Goal: Information Seeking & Learning: Learn about a topic

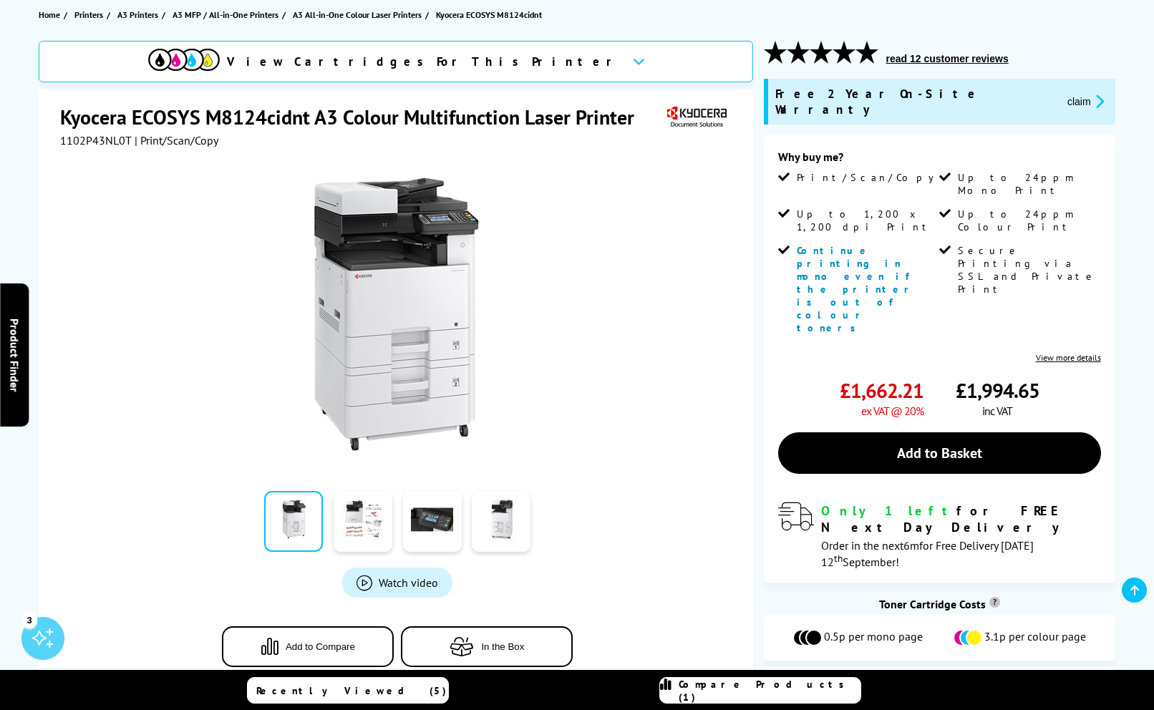
scroll to position [164, 0]
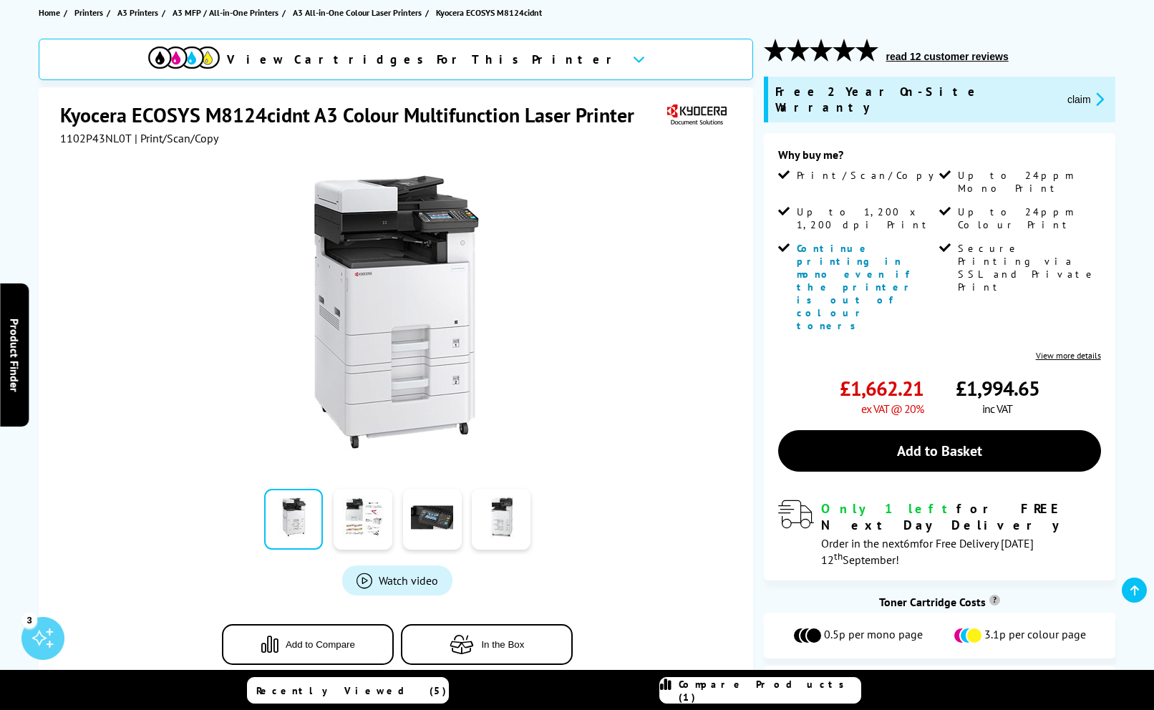
click at [1051, 350] on link "View more details" at bounding box center [1068, 355] width 65 height 11
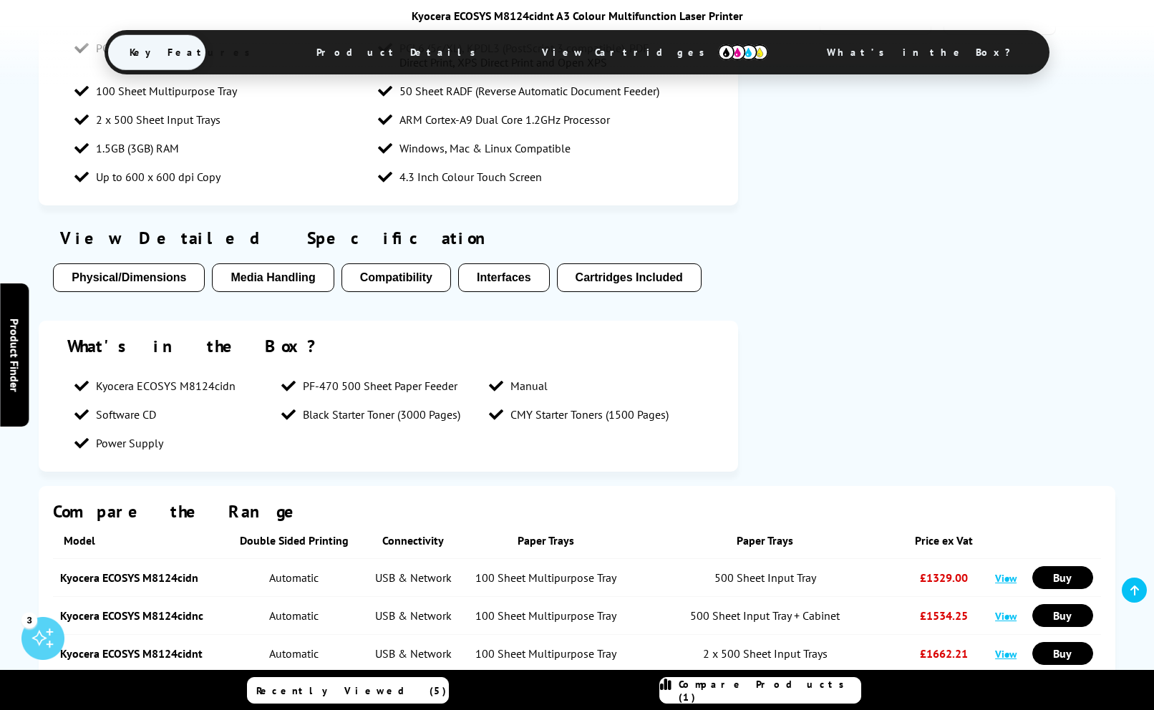
scroll to position [1103, 0]
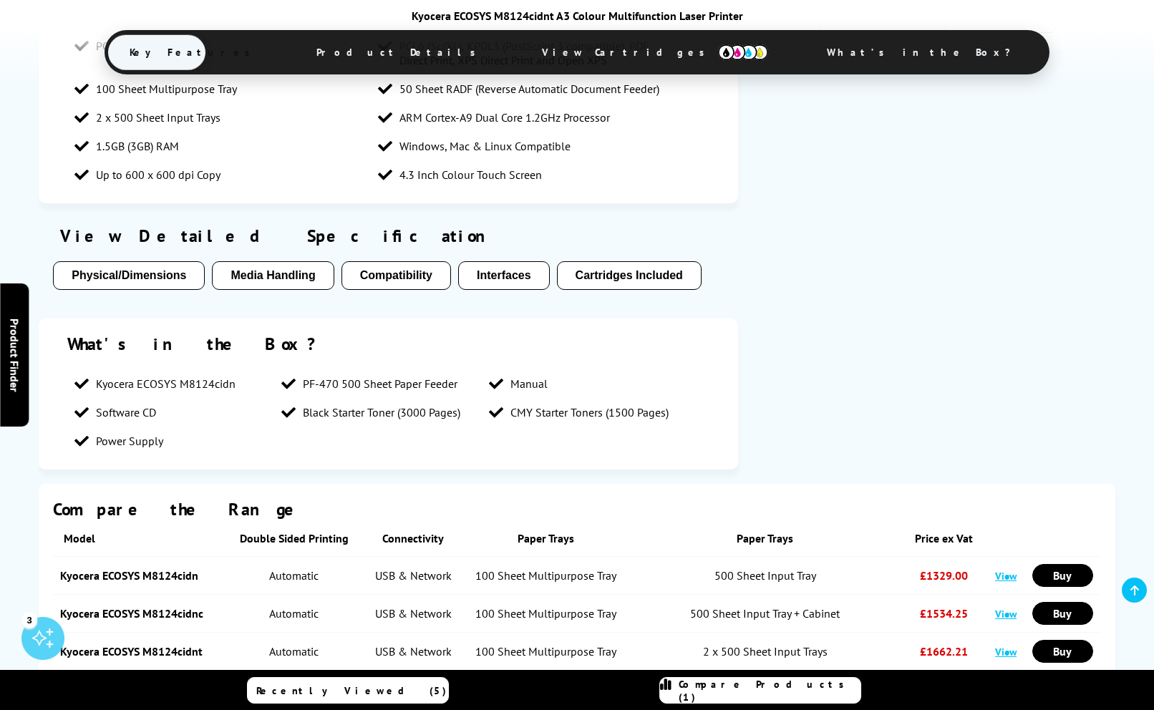
click at [626, 262] on button "Cartridges Included" at bounding box center [629, 275] width 145 height 29
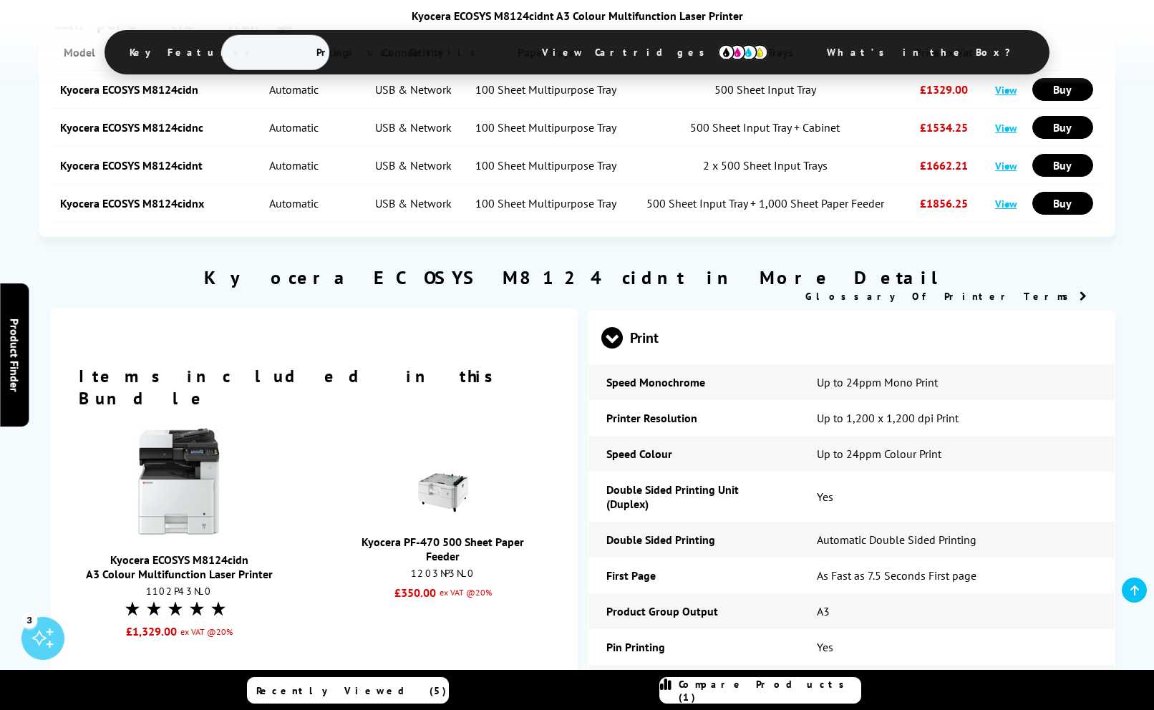
scroll to position [1580, 0]
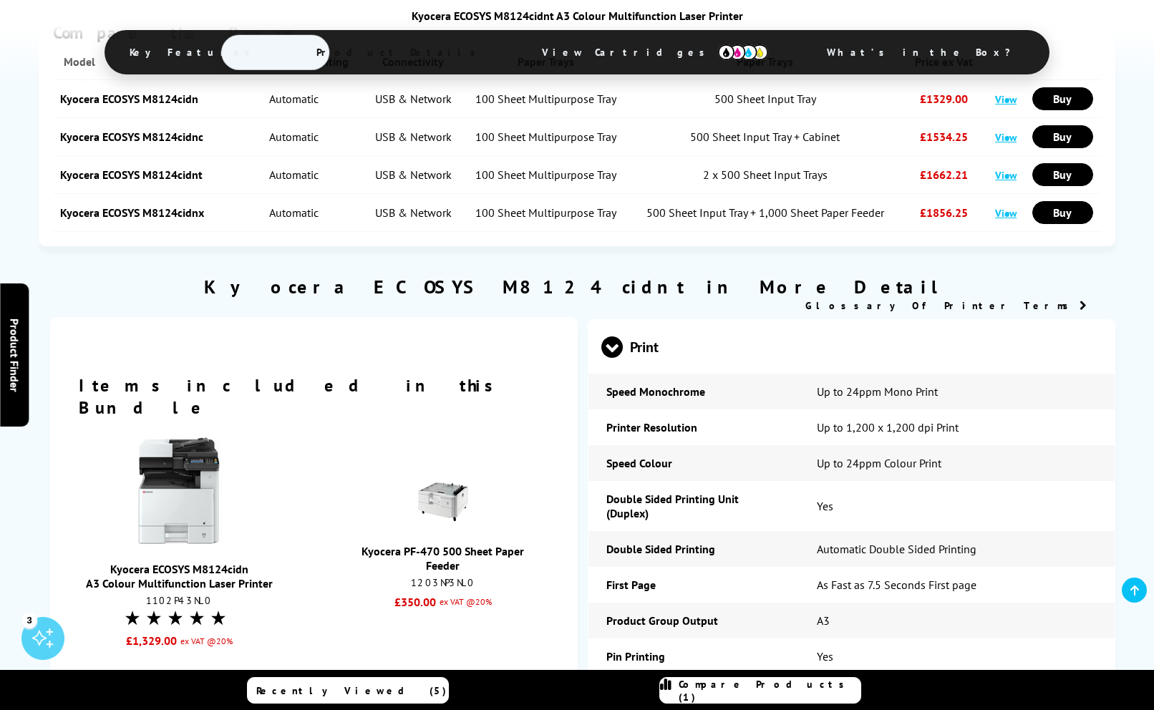
click at [279, 51] on span "Key Features" at bounding box center [193, 52] width 171 height 34
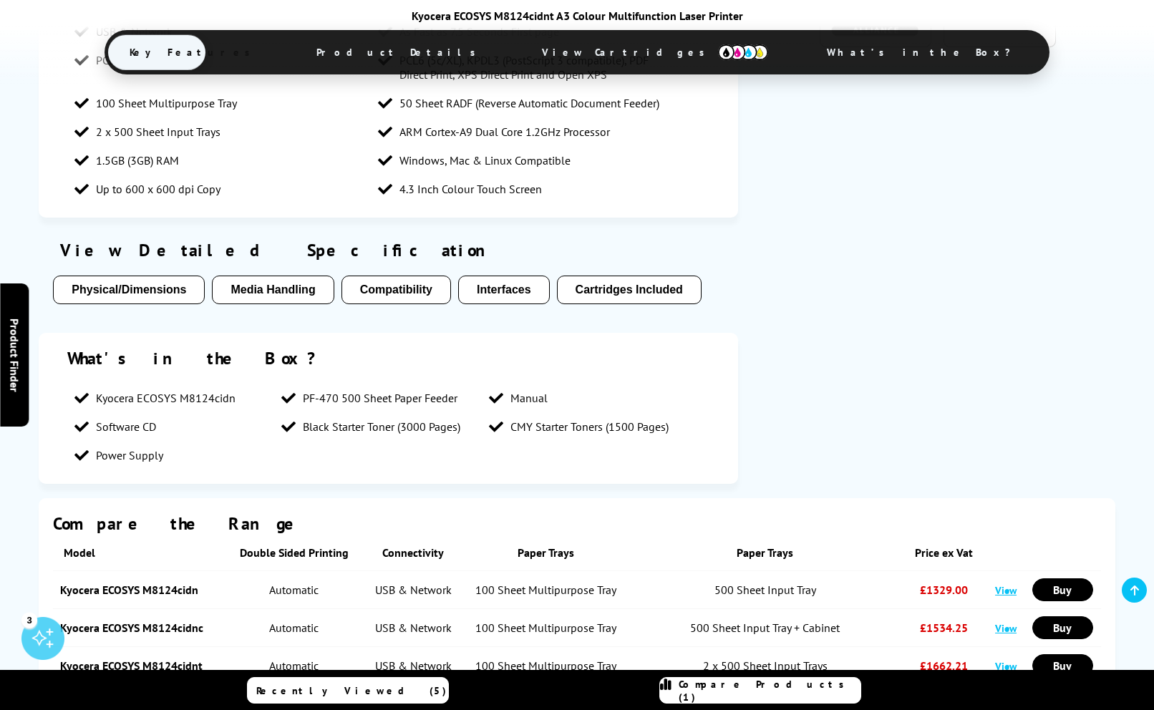
scroll to position [1091, 0]
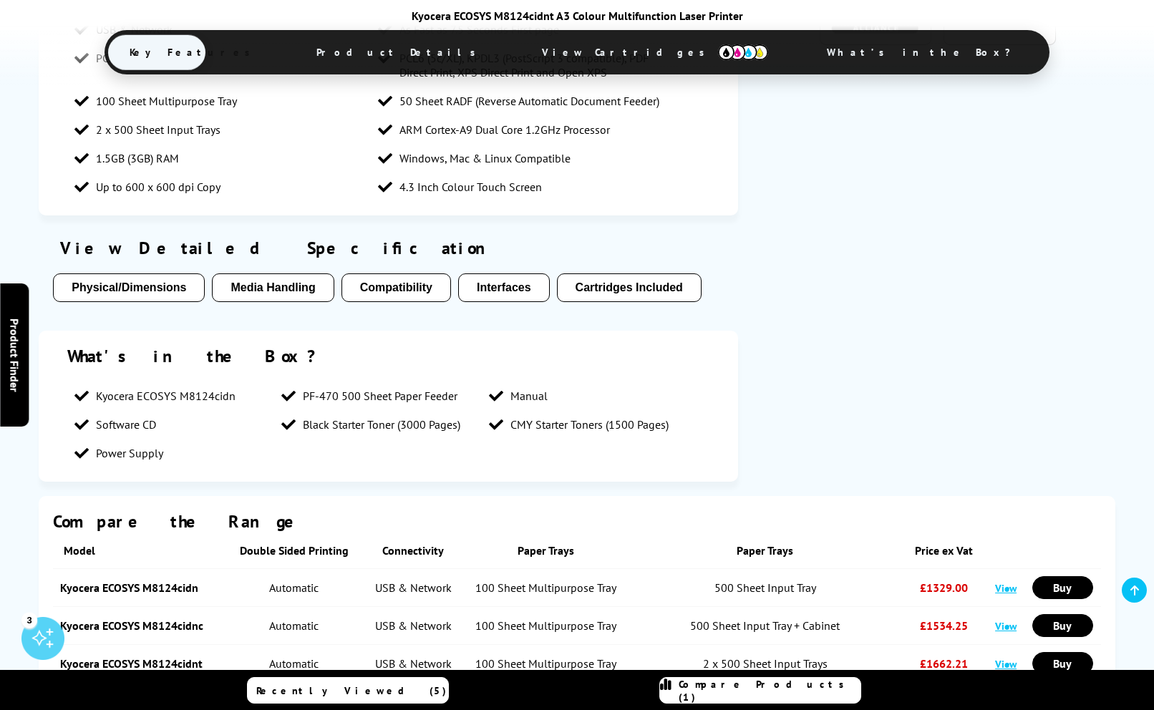
click at [144, 274] on button "Physical/Dimensions" at bounding box center [129, 288] width 152 height 29
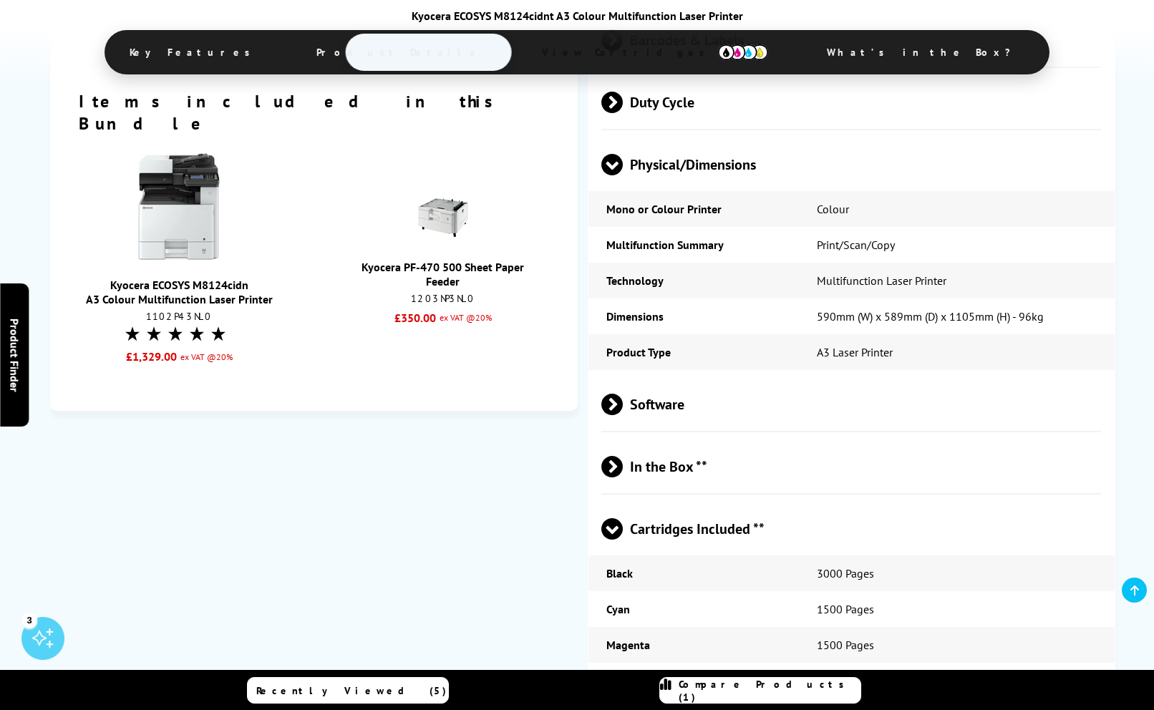
scroll to position [2754, 0]
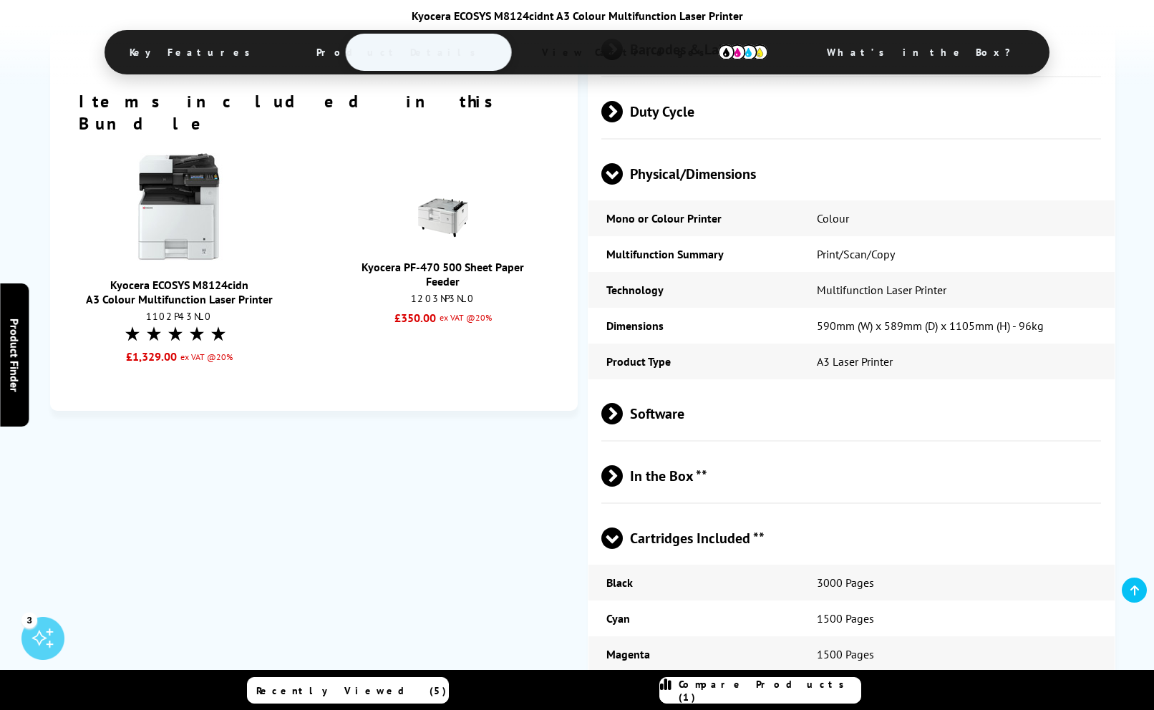
click at [642, 476] on span "In the Box **" at bounding box center [852, 476] width 500 height 54
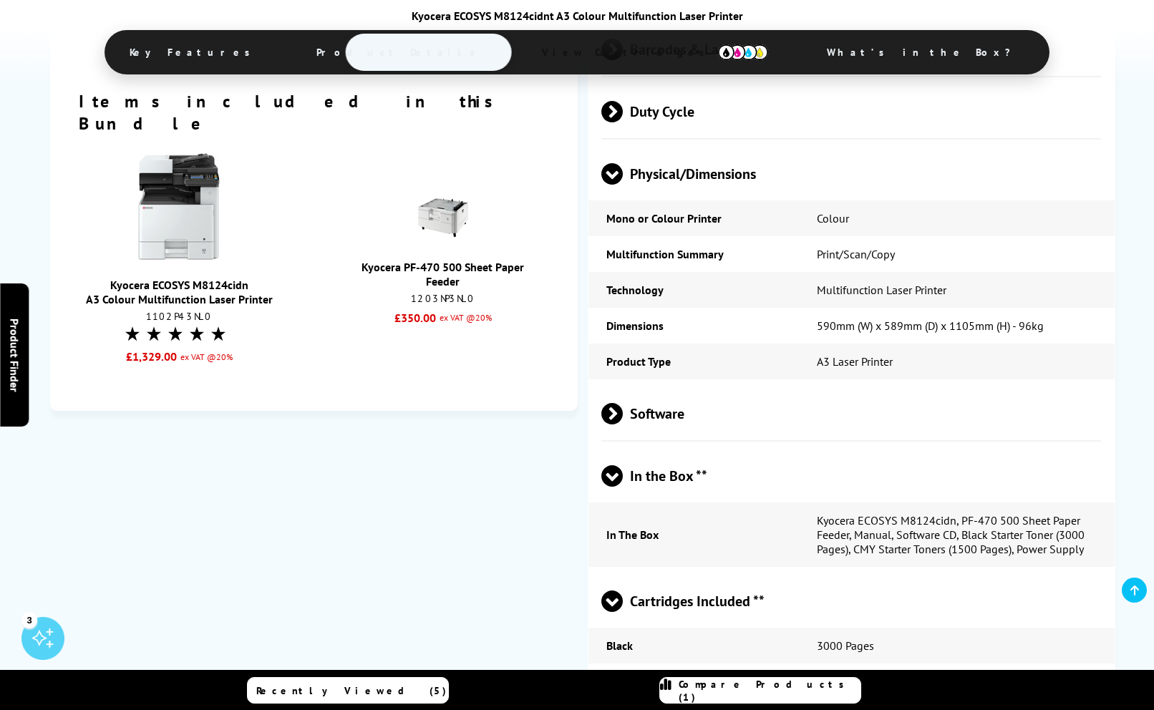
click at [641, 478] on span "In the Box **" at bounding box center [852, 476] width 500 height 54
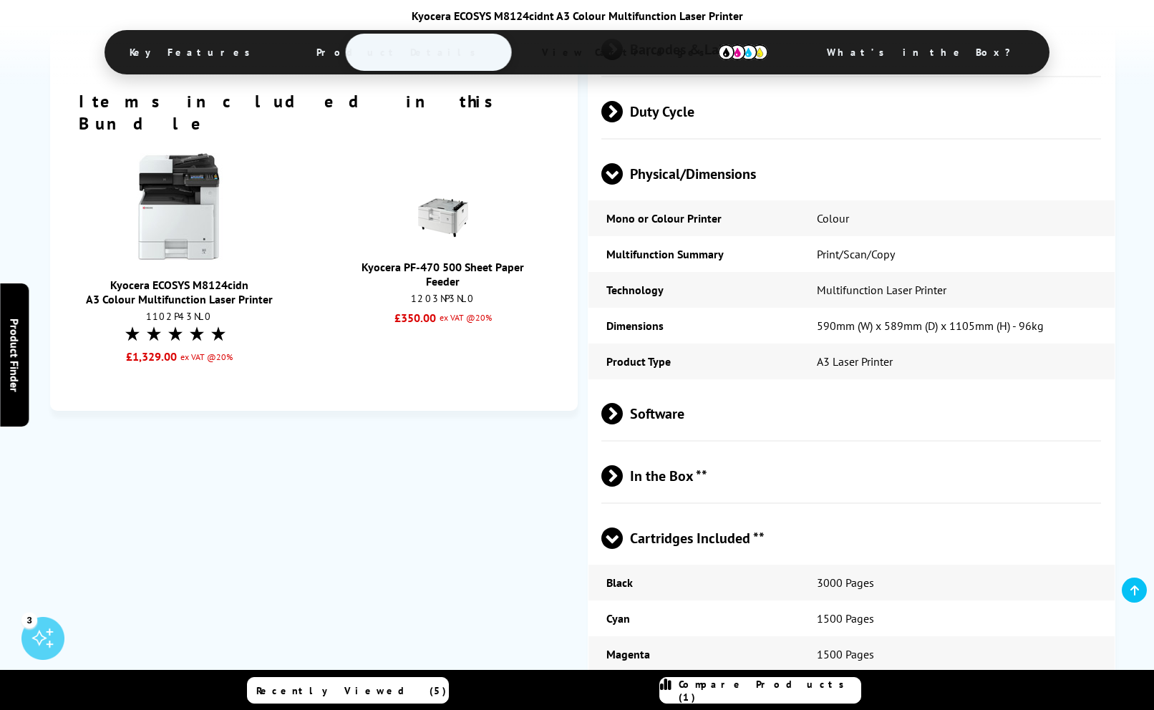
click at [659, 405] on span "Software" at bounding box center [852, 414] width 500 height 54
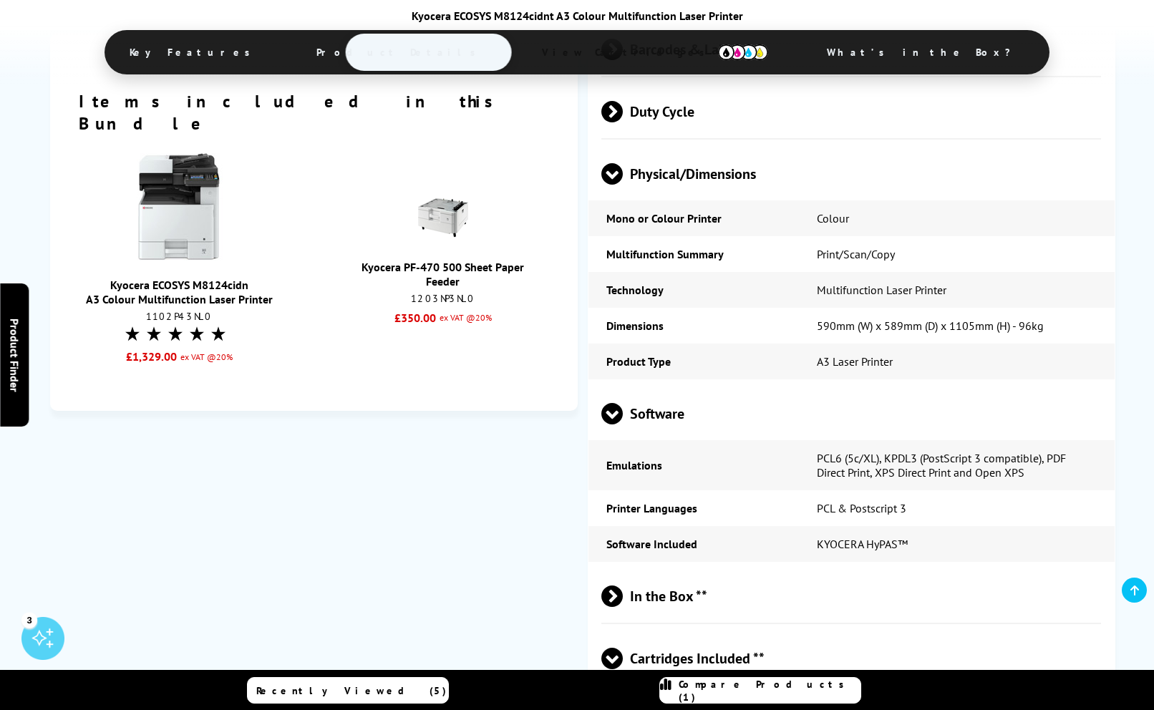
click at [656, 415] on span "Software" at bounding box center [852, 414] width 500 height 54
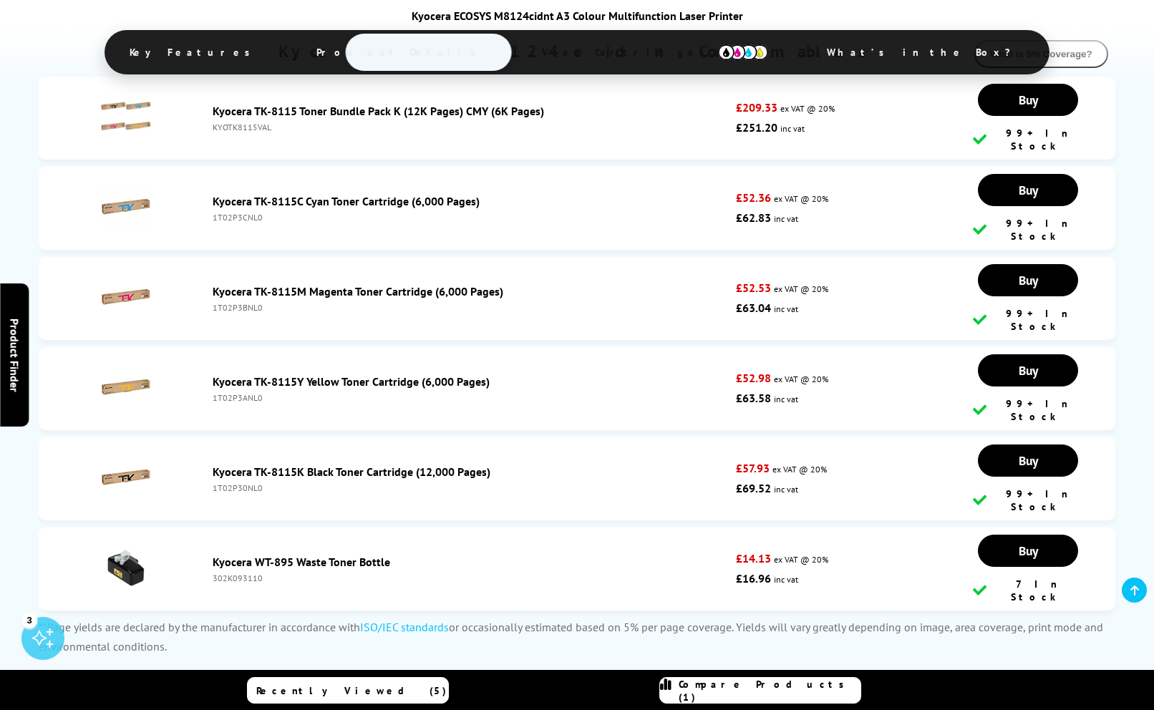
scroll to position [3644, 0]
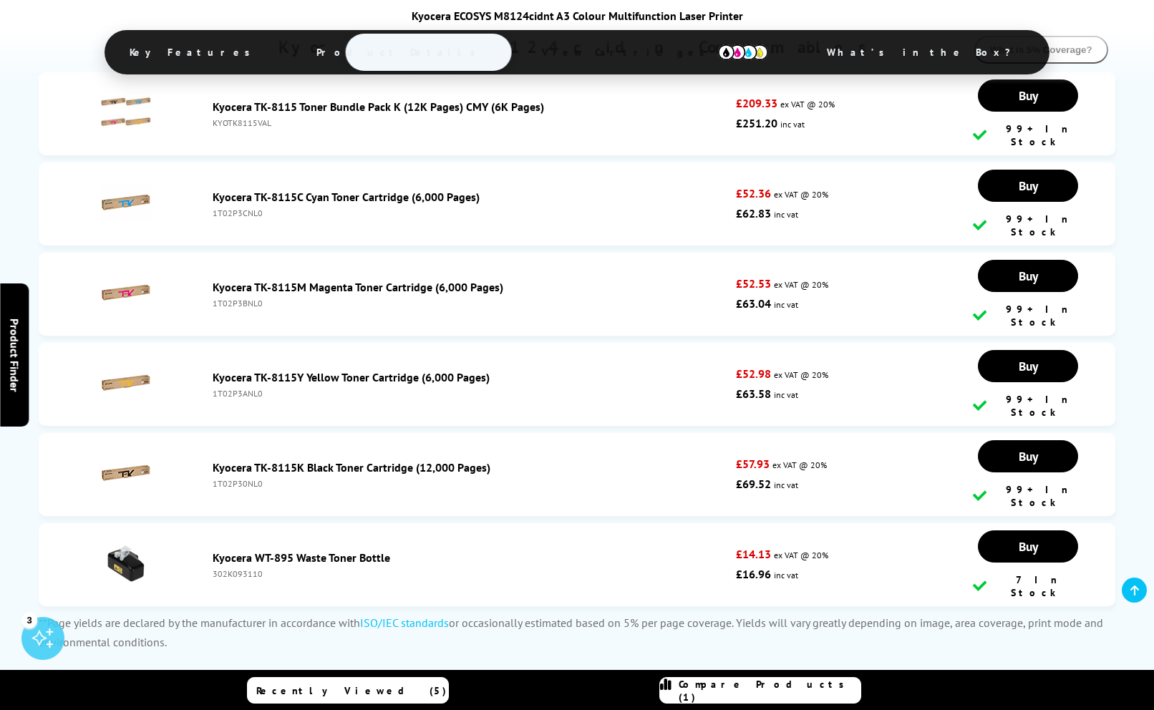
click at [312, 551] on link "Kyocera WT-895 Waste Toner Bottle" at bounding box center [302, 558] width 178 height 14
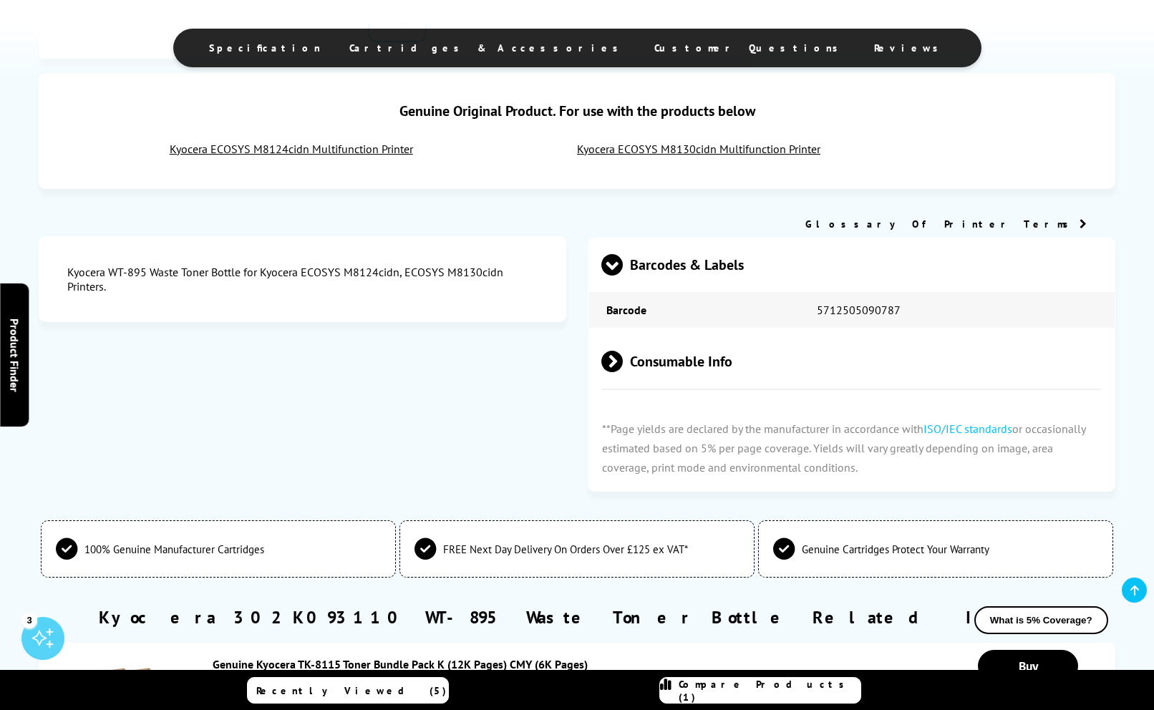
scroll to position [690, 0]
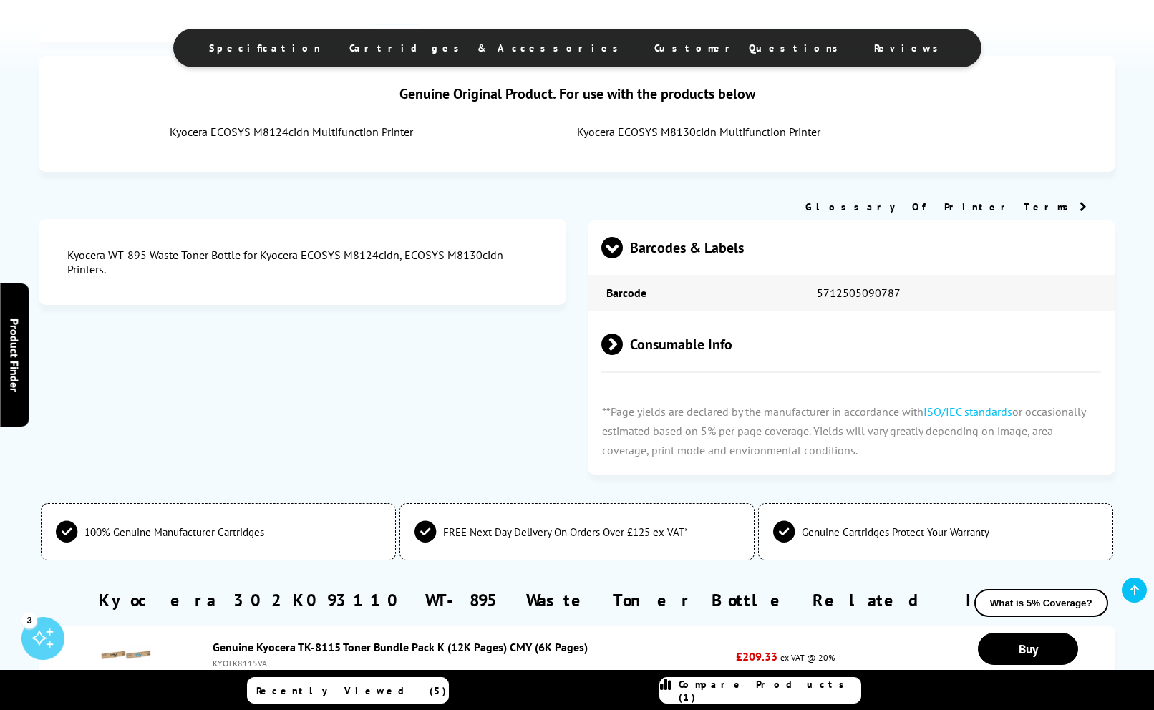
click at [650, 347] on span "Consumable Info" at bounding box center [852, 345] width 500 height 54
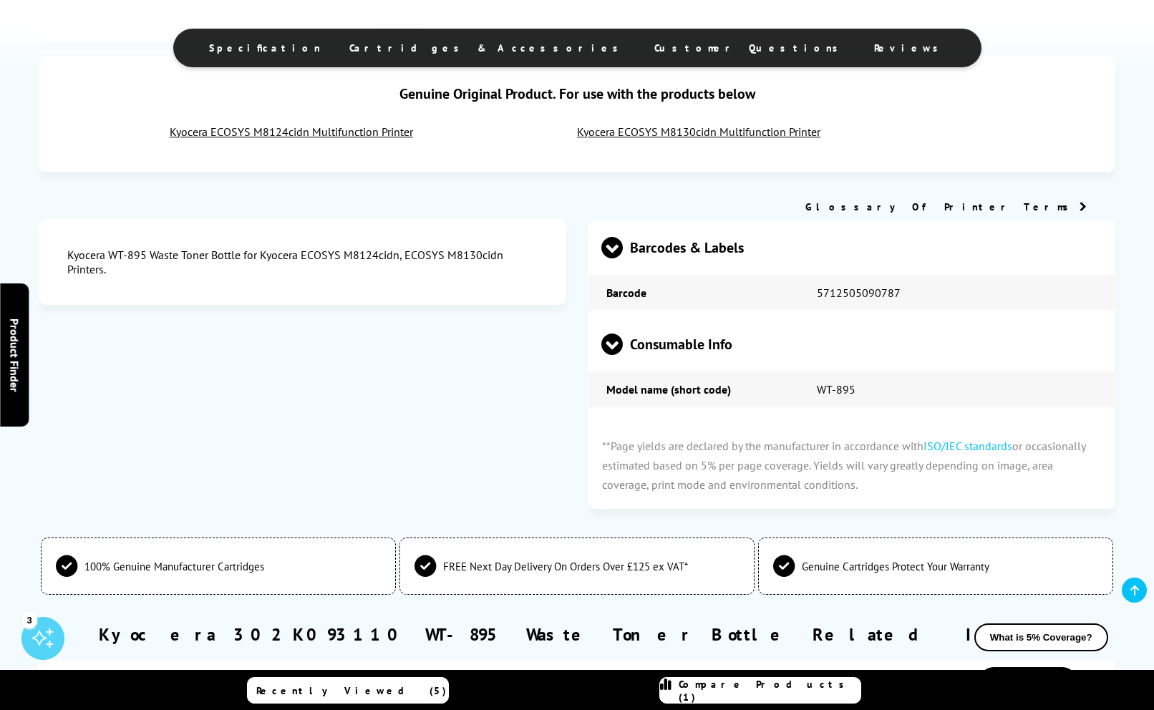
click at [650, 348] on span "Consumable Info" at bounding box center [852, 345] width 500 height 54
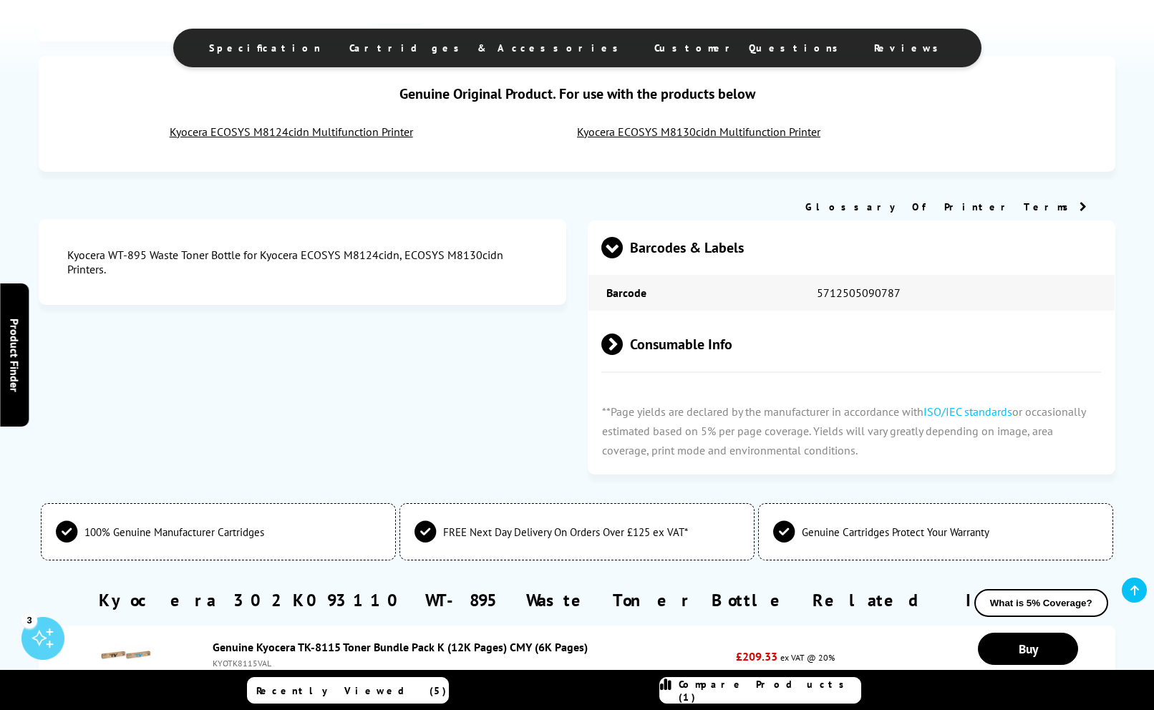
click at [655, 248] on span "Barcodes & Labels" at bounding box center [852, 248] width 500 height 54
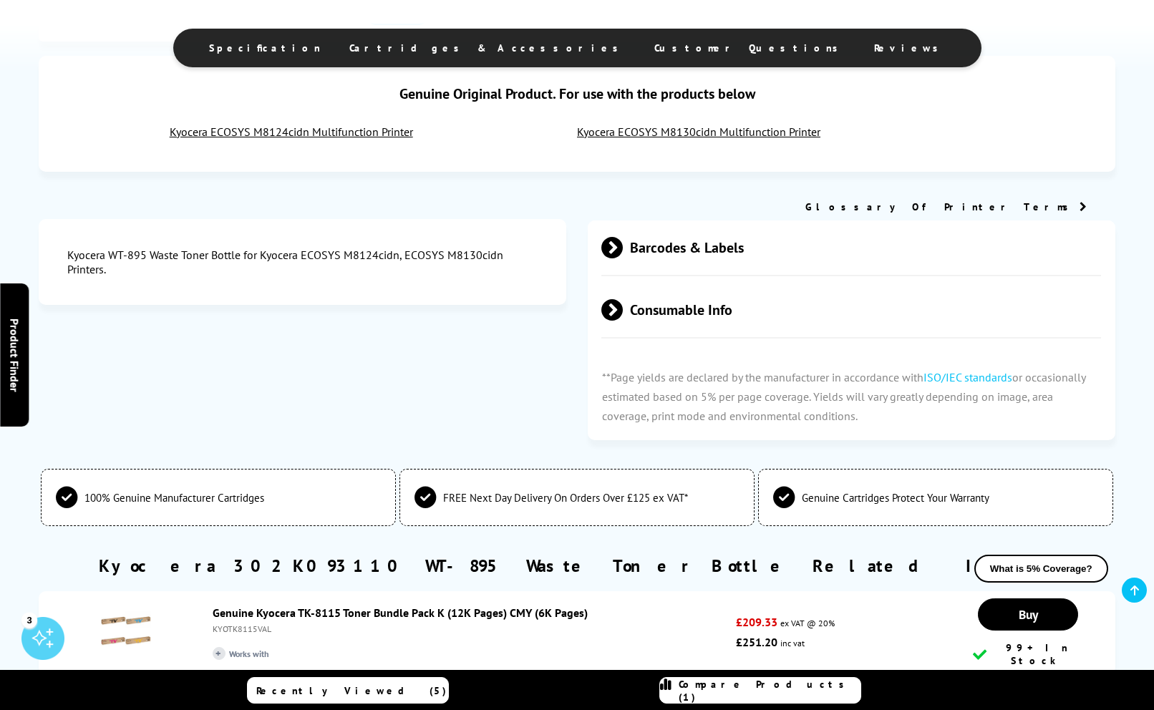
click at [655, 249] on span "Barcodes & Labels" at bounding box center [852, 248] width 500 height 54
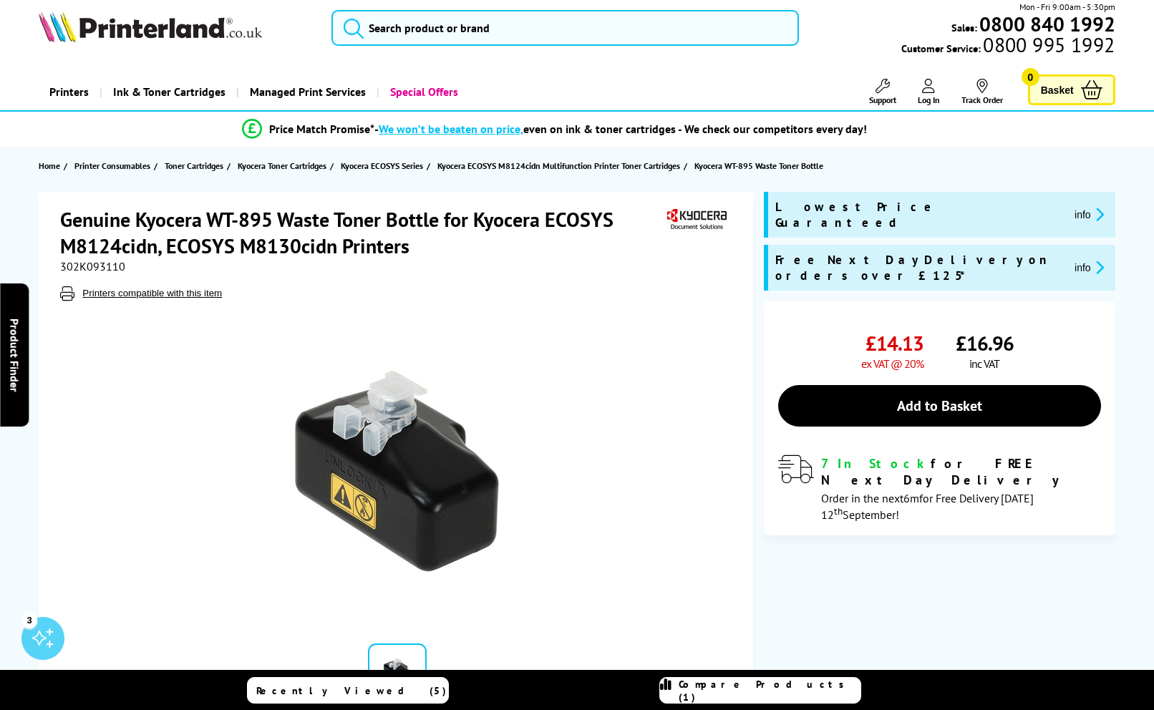
scroll to position [0, 0]
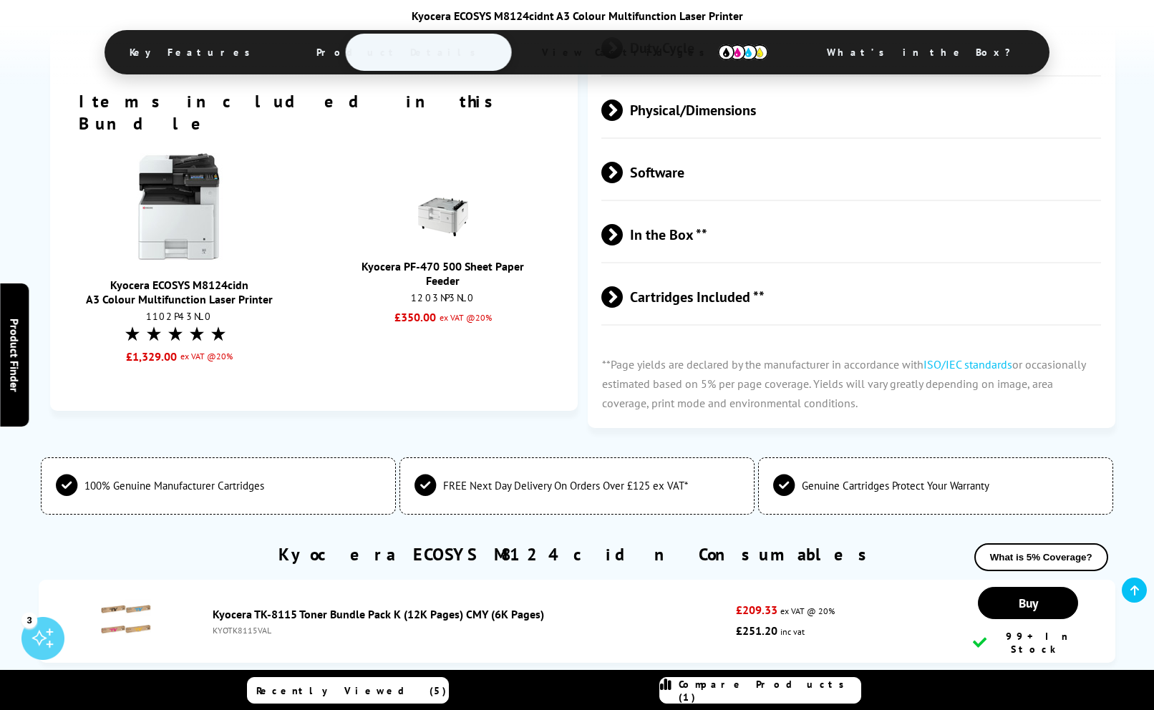
scroll to position [2788, 0]
